Goal: Find specific page/section

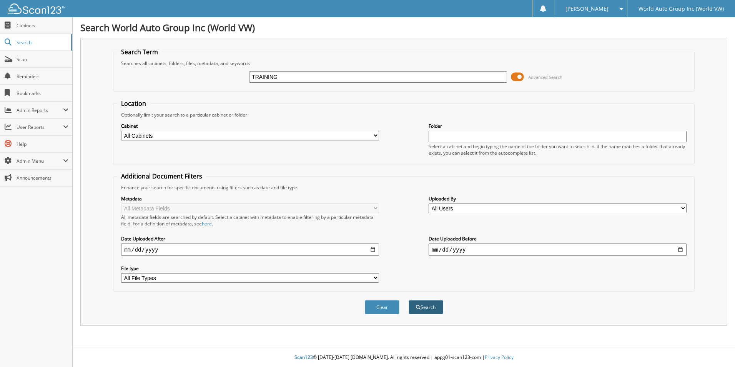
type input "TRAINING"
click at [435, 303] on button "Search" at bounding box center [426, 307] width 35 height 14
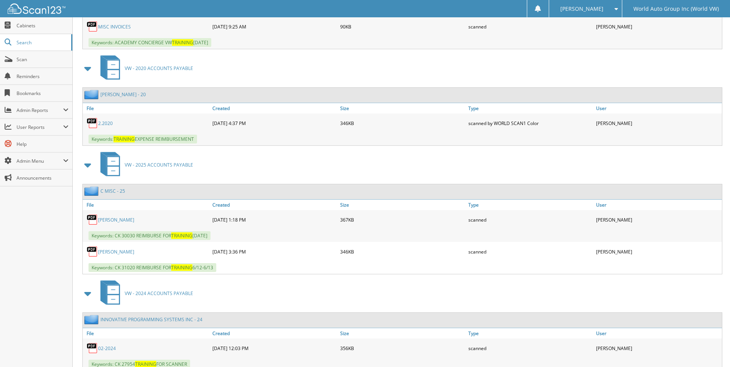
scroll to position [1000, 0]
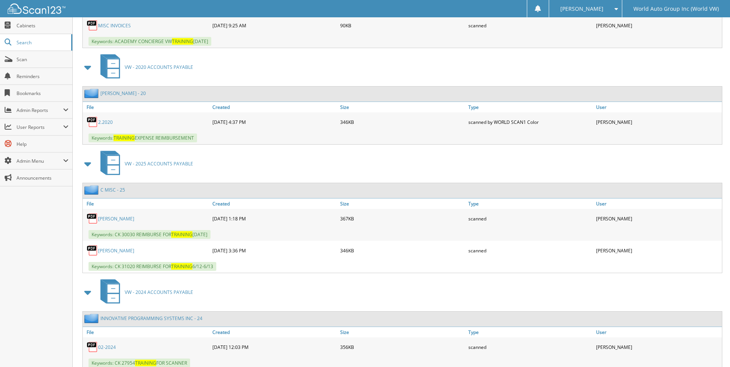
click at [112, 218] on link "CHERVINSKY, HOWARD" at bounding box center [116, 218] width 36 height 7
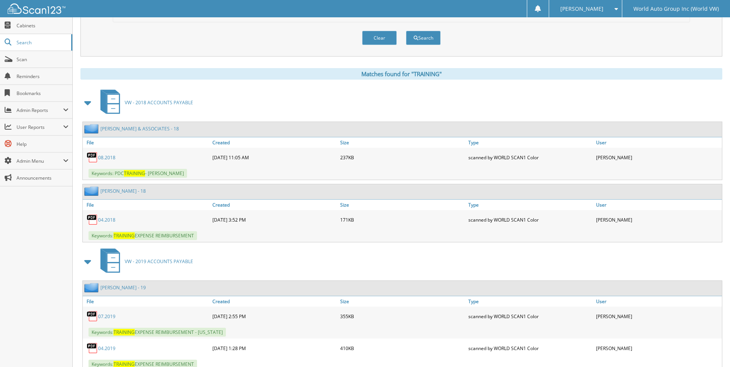
scroll to position [308, 0]
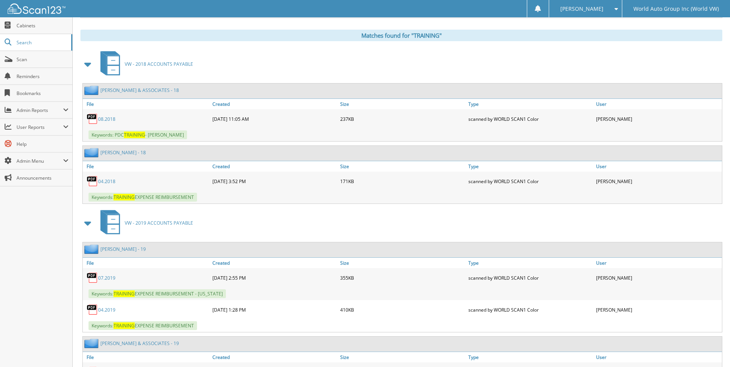
click at [108, 182] on link "04.2018" at bounding box center [106, 181] width 17 height 7
click at [31, 29] on link "Cabinets" at bounding box center [36, 25] width 72 height 17
